Goal: Obtain resource: Download file/media

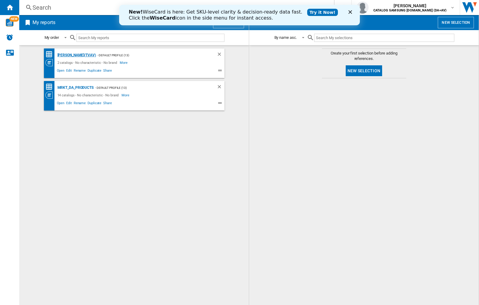
click at [66, 55] on div "[PERSON_NAME](TVAV)" at bounding box center [76, 55] width 40 height 8
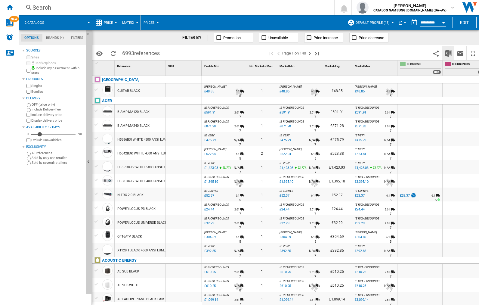
click at [448, 53] on img "Download in Excel" at bounding box center [448, 53] width 7 height 7
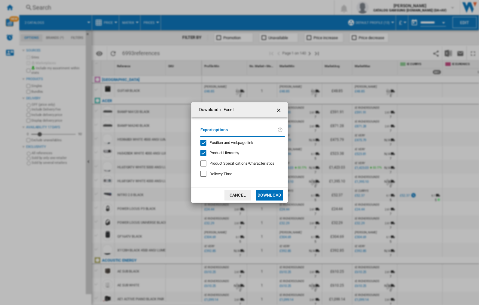
click at [240, 142] on span "Position and webpage link" at bounding box center [231, 142] width 44 height 5
click at [269, 195] on button "Download" at bounding box center [269, 195] width 27 height 11
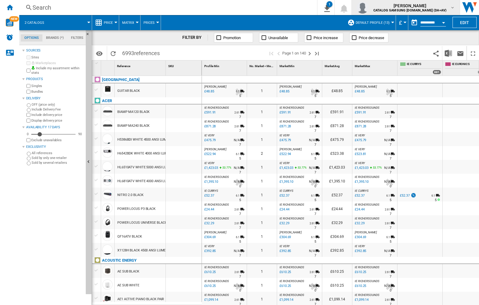
click at [369, 8] on img "button" at bounding box center [363, 8] width 12 height 12
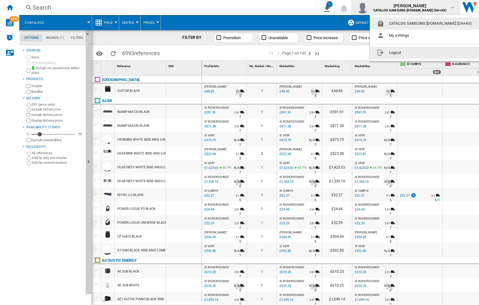
click at [416, 53] on button "Logout" at bounding box center [426, 53] width 112 height 12
